Goal: Task Accomplishment & Management: Complete application form

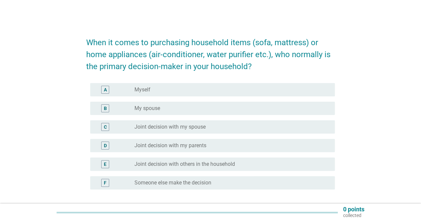
click at [168, 90] on div "radio_button_unchecked Myself" at bounding box center [230, 90] width 190 height 7
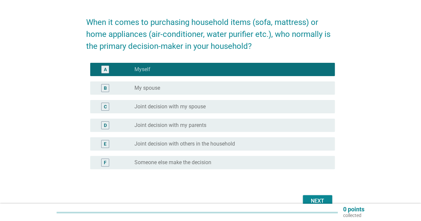
scroll to position [55, 0]
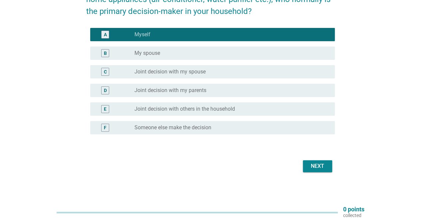
click at [314, 167] on div "Next" at bounding box center [317, 167] width 19 height 8
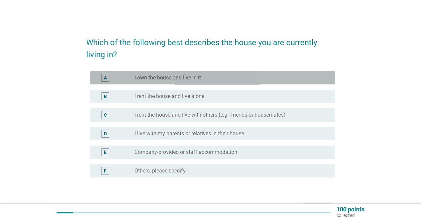
click at [218, 77] on div "radio_button_unchecked I own the house and live in it" at bounding box center [230, 78] width 190 height 7
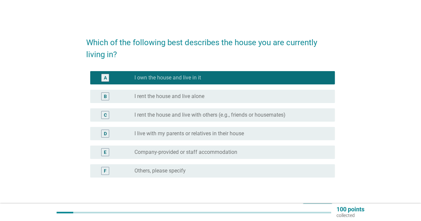
scroll to position [33, 0]
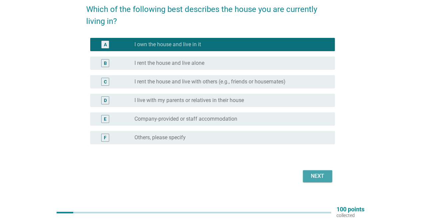
click at [316, 176] on div "Next" at bounding box center [317, 177] width 19 height 8
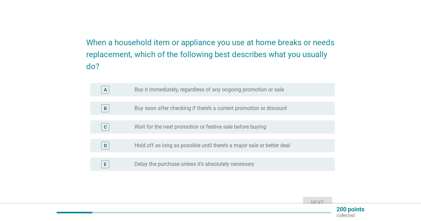
click at [219, 104] on div "B radio_button_unchecked Buy soon after checking if there’s a current promotion…" at bounding box center [212, 108] width 245 height 13
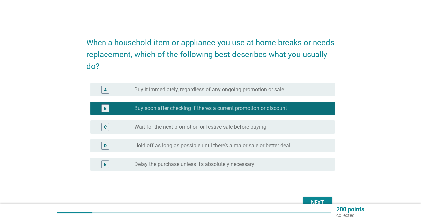
scroll to position [33, 0]
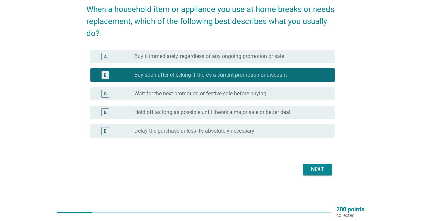
click at [311, 169] on div "Next" at bounding box center [317, 170] width 19 height 8
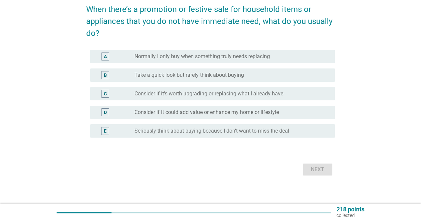
scroll to position [0, 0]
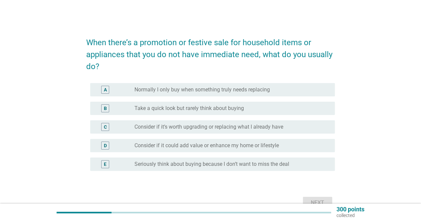
click at [217, 130] on label "Consider if it’s worth upgrading or replacing what I already have" at bounding box center [209, 127] width 149 height 7
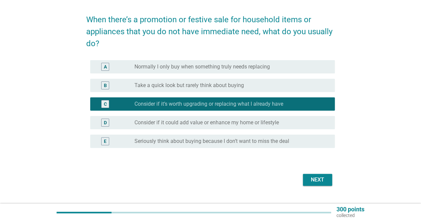
scroll to position [33, 0]
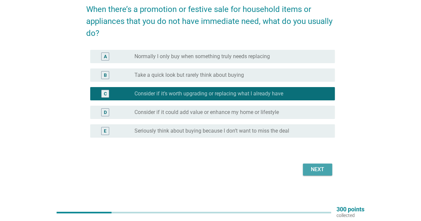
click at [306, 168] on button "Next" at bounding box center [317, 170] width 29 height 12
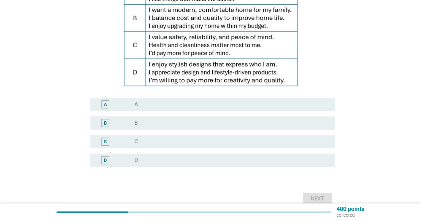
scroll to position [100, 0]
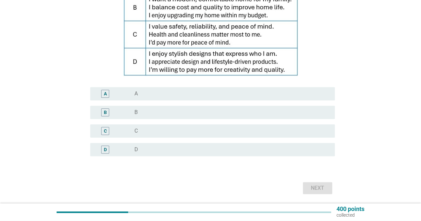
click at [177, 126] on div "C radio_button_unchecked C" at bounding box center [212, 131] width 245 height 13
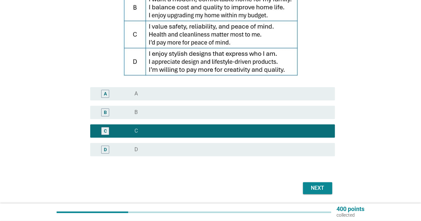
click at [320, 187] on div "Next" at bounding box center [317, 189] width 19 height 8
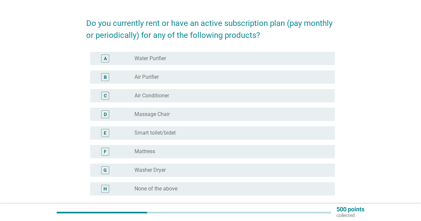
scroll to position [33, 0]
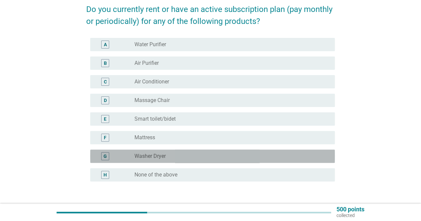
click at [167, 158] on div "radio_button_unchecked Washer Dryer" at bounding box center [230, 156] width 190 height 7
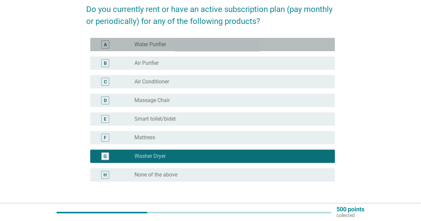
click at [181, 45] on div "radio_button_unchecked Water Purifier" at bounding box center [230, 44] width 190 height 7
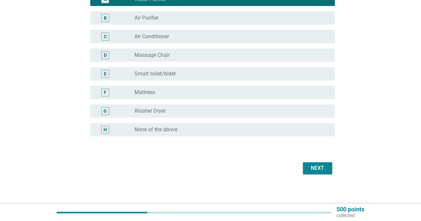
scroll to position [81, 0]
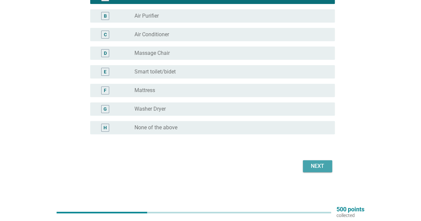
click at [315, 168] on div "Next" at bounding box center [317, 167] width 19 height 8
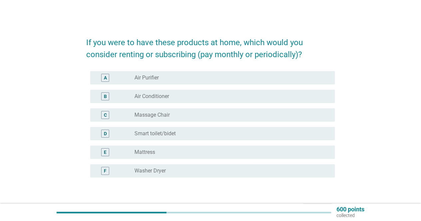
click at [174, 79] on div "radio_button_unchecked Air Purifier" at bounding box center [230, 78] width 190 height 7
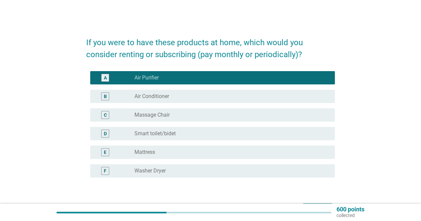
click at [171, 114] on div "radio_button_unchecked Massage Chair" at bounding box center [230, 115] width 190 height 7
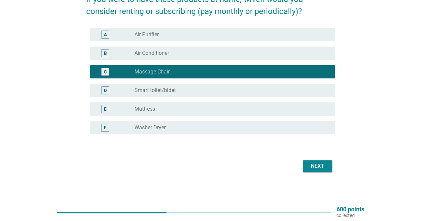
scroll to position [10, 0]
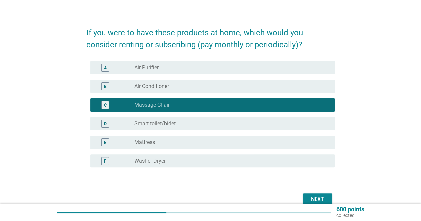
click at [169, 69] on div "radio_button_unchecked Air Purifier" at bounding box center [230, 68] width 190 height 7
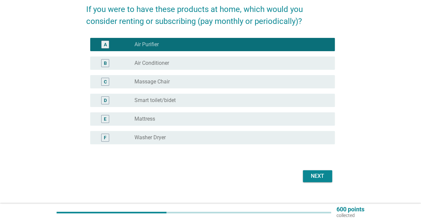
scroll to position [43, 0]
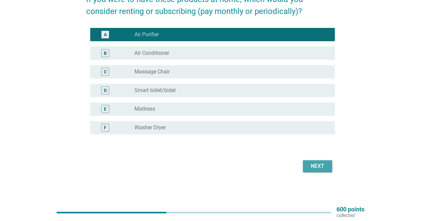
click at [317, 167] on div "Next" at bounding box center [317, 167] width 19 height 8
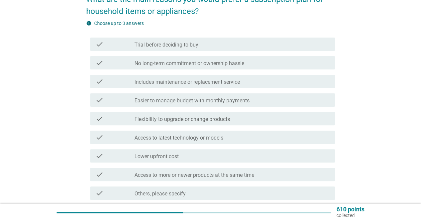
scroll to position [0, 0]
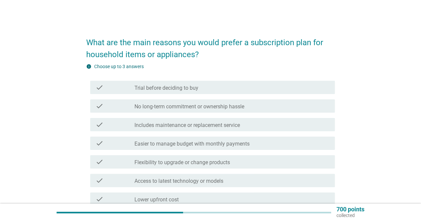
click at [242, 124] on div "check_box_outline_blank Includes maintenance or replacement service" at bounding box center [232, 125] width 195 height 8
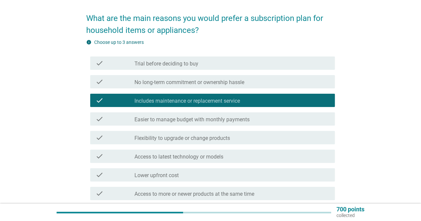
scroll to position [67, 0]
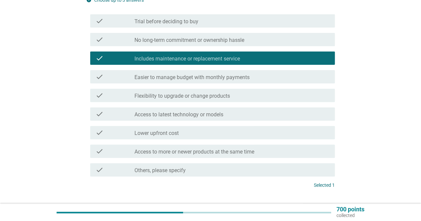
click at [204, 40] on label "No long-term commitment or ownership hassle" at bounding box center [190, 40] width 110 height 7
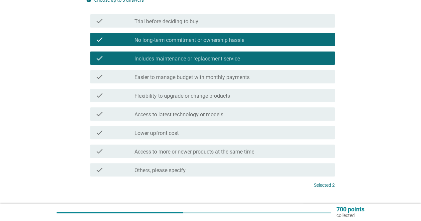
click at [202, 99] on label "Flexibility to upgrade or change products" at bounding box center [183, 96] width 96 height 7
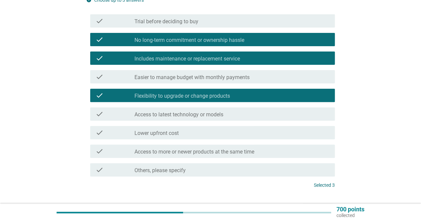
click at [211, 78] on label "Easier to manage budget with monthly payments" at bounding box center [192, 77] width 115 height 7
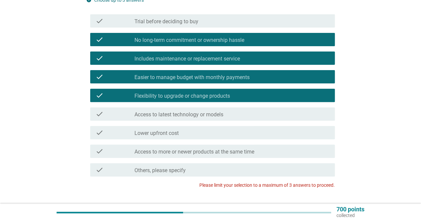
click at [204, 95] on label "Flexibility to upgrade or change products" at bounding box center [183, 96] width 96 height 7
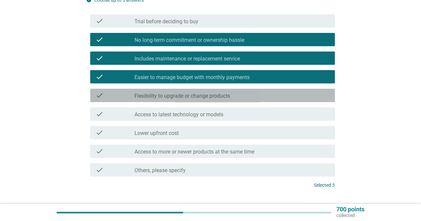
click at [208, 99] on label "Flexibility to upgrade or change products" at bounding box center [183, 96] width 96 height 7
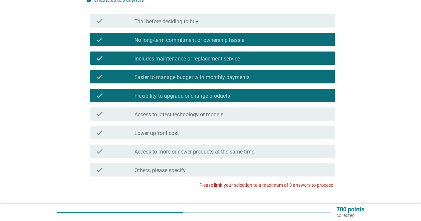
click at [206, 79] on label "Easier to manage budget with monthly payments" at bounding box center [192, 77] width 115 height 7
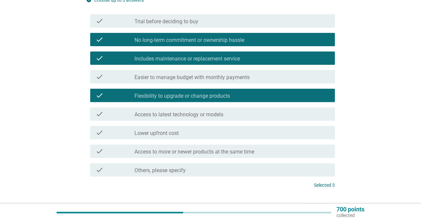
scroll to position [100, 0]
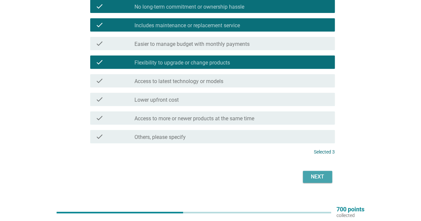
click at [319, 178] on div "Next" at bounding box center [317, 177] width 19 height 8
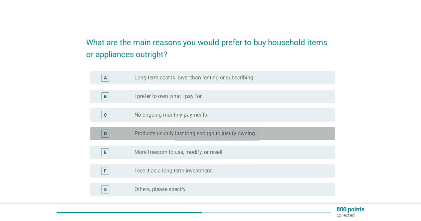
click at [163, 134] on label "Products usually last long enough to justify owning" at bounding box center [195, 134] width 121 height 7
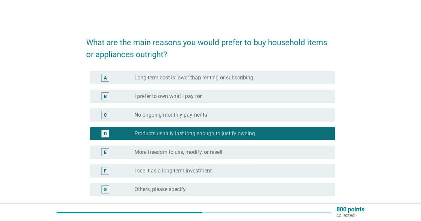
click at [179, 152] on label "More freedom to use, modify, or resell" at bounding box center [179, 152] width 88 height 7
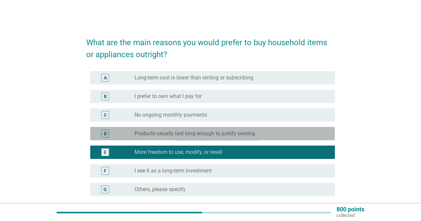
click at [177, 136] on label "Products usually last long enough to justify owning" at bounding box center [195, 134] width 121 height 7
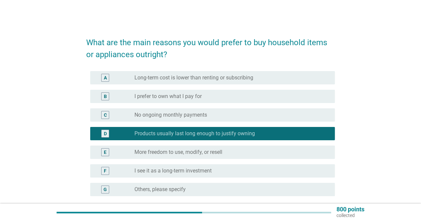
scroll to position [33, 0]
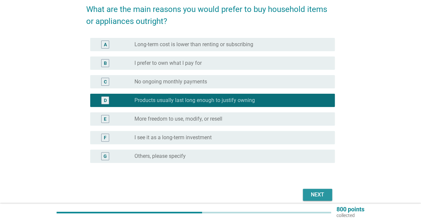
click at [314, 195] on div "Next" at bounding box center [317, 195] width 19 height 8
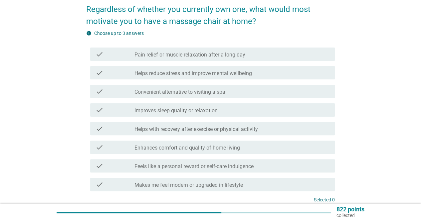
scroll to position [0, 0]
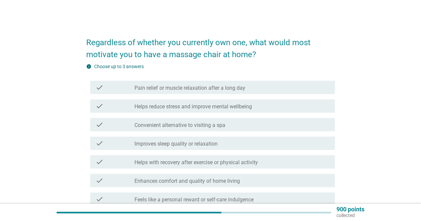
click at [195, 88] on label "Pain relief or muscle relaxation after a long day" at bounding box center [190, 88] width 111 height 7
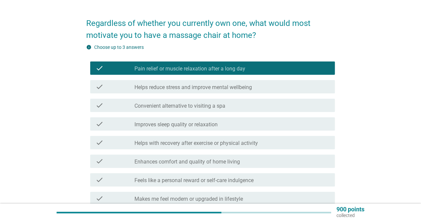
scroll to position [33, 0]
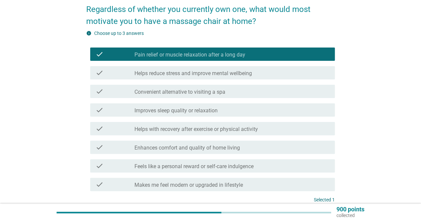
click at [173, 75] on label "Helps reduce stress and improve mental wellbeing" at bounding box center [194, 73] width 118 height 7
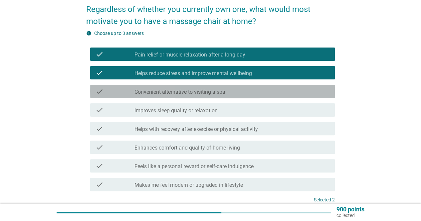
click at [172, 93] on label "Convenient alternative to visiting a spa" at bounding box center [180, 92] width 91 height 7
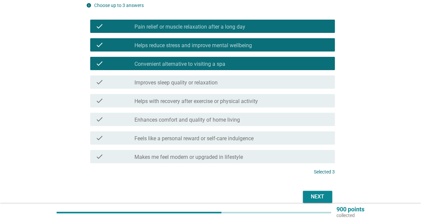
scroll to position [92, 0]
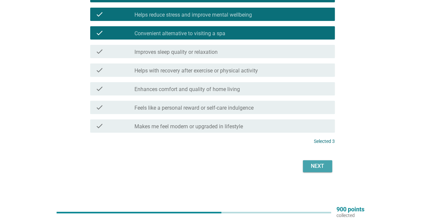
click at [326, 170] on div "Next" at bounding box center [317, 167] width 19 height 8
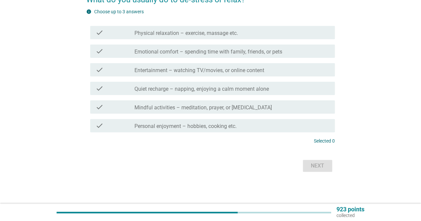
scroll to position [0, 0]
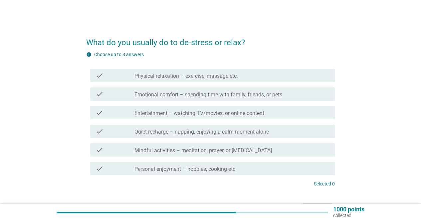
click at [218, 95] on label "Emotional comfort – spending time with family, friends, or pets" at bounding box center [209, 95] width 148 height 7
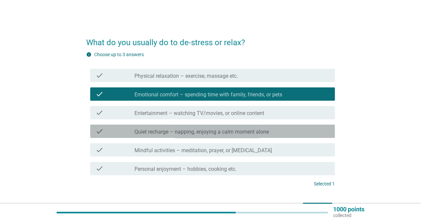
click at [204, 133] on label "Quiet recharge – napping, enjoying a calm moment alone" at bounding box center [202, 132] width 135 height 7
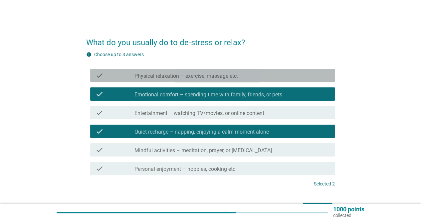
click at [188, 76] on label "Physical relaxation – exercise, massage etc." at bounding box center [187, 76] width 104 height 7
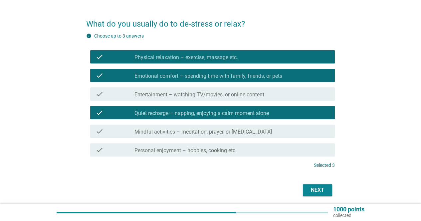
scroll to position [33, 0]
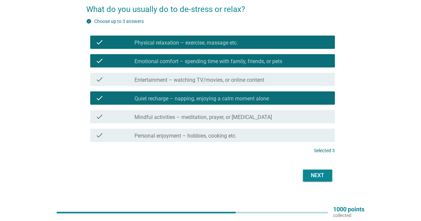
click at [314, 180] on div "Next" at bounding box center [317, 176] width 19 height 8
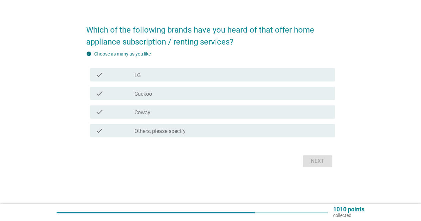
scroll to position [0, 0]
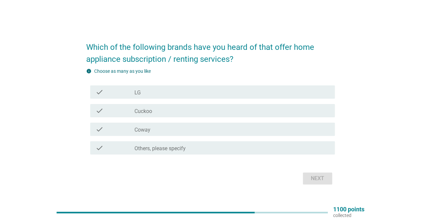
click at [150, 128] on label "Coway" at bounding box center [143, 130] width 16 height 7
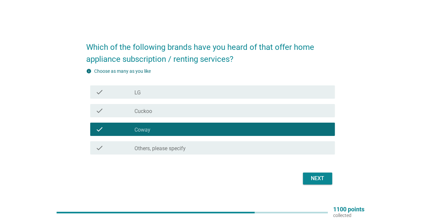
click at [149, 93] on div "check_box_outline_blank LG" at bounding box center [232, 92] width 195 height 8
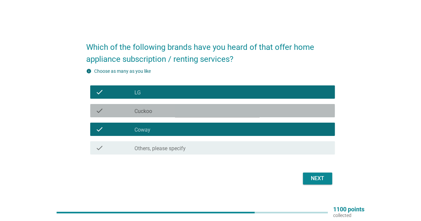
click at [145, 110] on label "Cuckoo" at bounding box center [144, 111] width 18 height 7
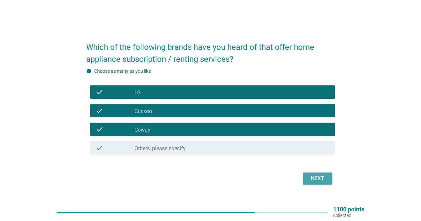
click at [320, 183] on div "Next" at bounding box center [317, 179] width 19 height 8
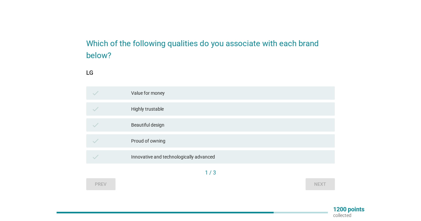
click at [151, 94] on div "Value for money" at bounding box center [230, 93] width 199 height 8
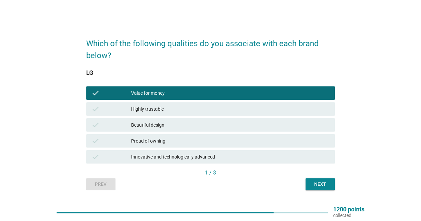
click at [154, 111] on div "Highly trustable" at bounding box center [230, 109] width 199 height 8
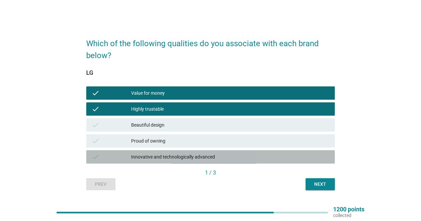
click at [165, 156] on div "Innovative and technologically advanced" at bounding box center [230, 157] width 199 height 8
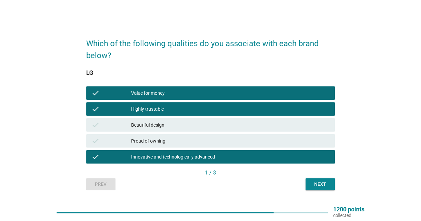
click at [316, 185] on div "Next" at bounding box center [320, 184] width 19 height 7
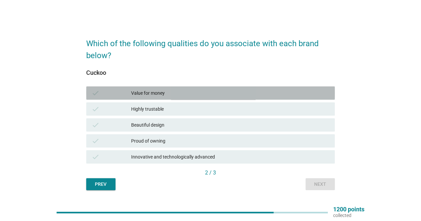
click at [149, 94] on div "Value for money" at bounding box center [230, 93] width 199 height 8
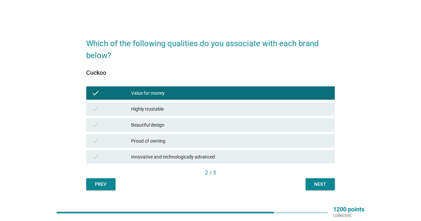
click at [153, 107] on div "Highly trustable" at bounding box center [230, 109] width 199 height 8
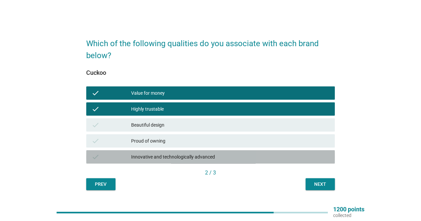
click at [156, 155] on div "Innovative and technologically advanced" at bounding box center [230, 157] width 199 height 8
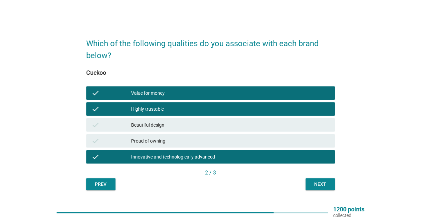
click at [153, 122] on div "Beautiful design" at bounding box center [230, 125] width 199 height 8
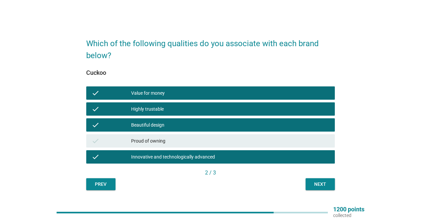
click at [317, 181] on div "Next" at bounding box center [320, 184] width 19 height 7
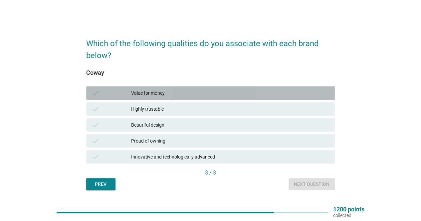
click at [145, 95] on div "Value for money" at bounding box center [230, 93] width 199 height 8
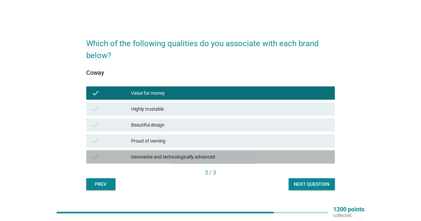
click at [149, 156] on div "Innovative and technologically advanced" at bounding box center [230, 157] width 199 height 8
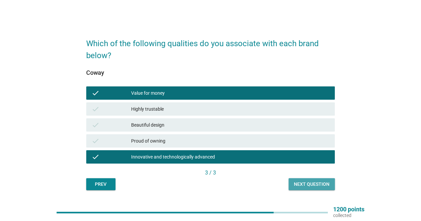
click at [307, 186] on div "Next question" at bounding box center [312, 184] width 36 height 7
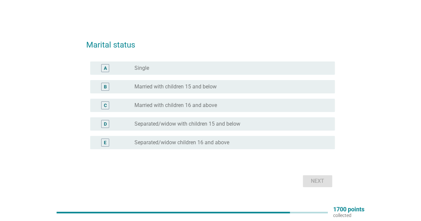
click at [154, 85] on label "Married with children 15 and below" at bounding box center [176, 87] width 82 height 7
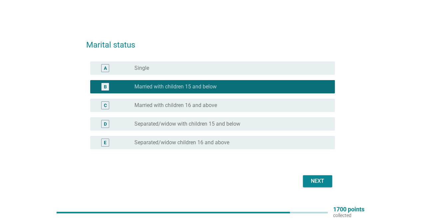
click at [313, 181] on div "Next" at bounding box center [317, 182] width 19 height 8
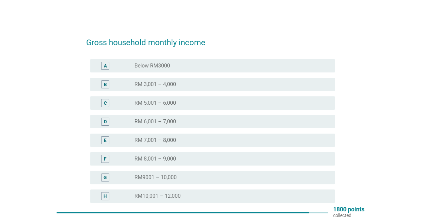
click at [172, 137] on div "radio_button_unchecked RM 7,001 – 8,000" at bounding box center [232, 141] width 195 height 8
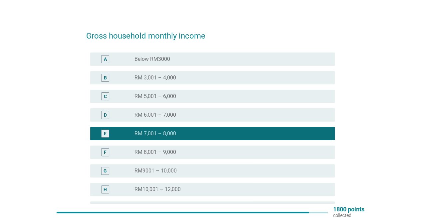
scroll to position [100, 0]
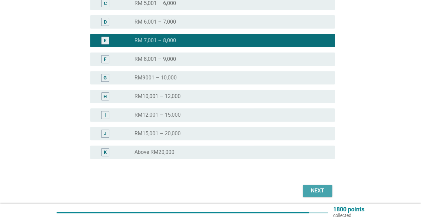
click at [314, 190] on div "Next" at bounding box center [317, 191] width 19 height 8
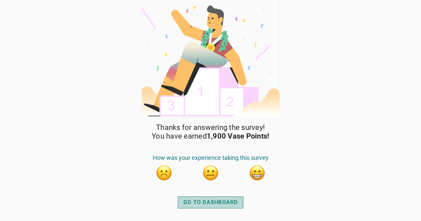
click at [215, 201] on div "GO TO DASHBOARD" at bounding box center [211, 203] width 55 height 8
